Goal: Transaction & Acquisition: Purchase product/service

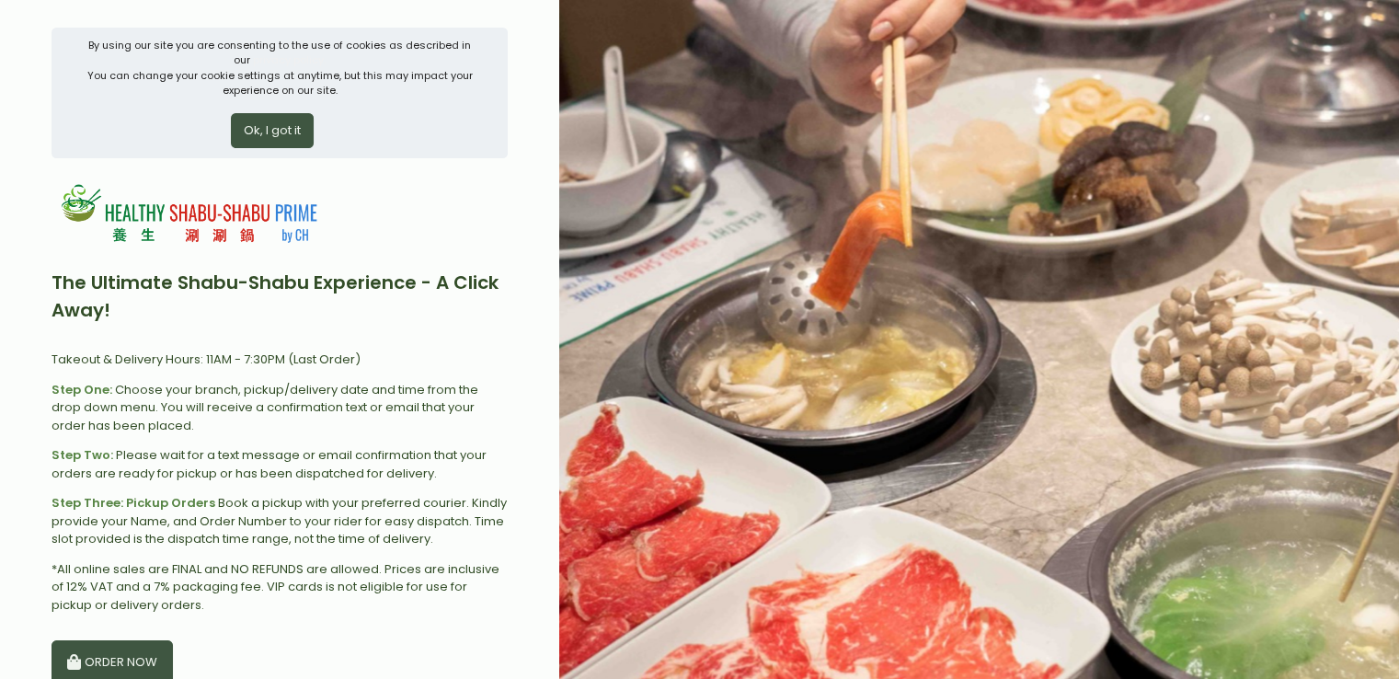
click at [264, 123] on button "Ok, I got it" at bounding box center [272, 130] width 83 height 35
